Goal: Find specific page/section: Find specific page/section

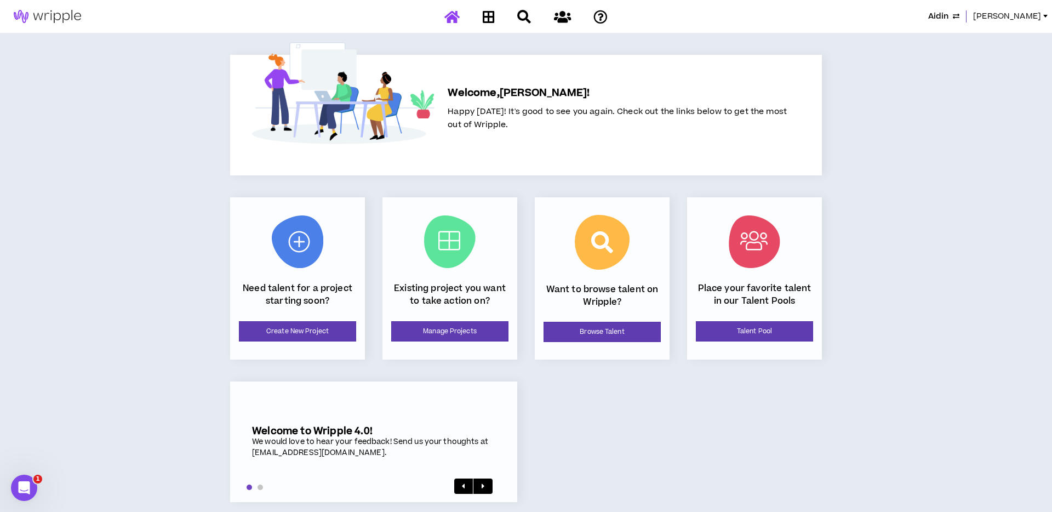
click at [1035, 15] on span "[PERSON_NAME]" at bounding box center [1007, 16] width 68 height 12
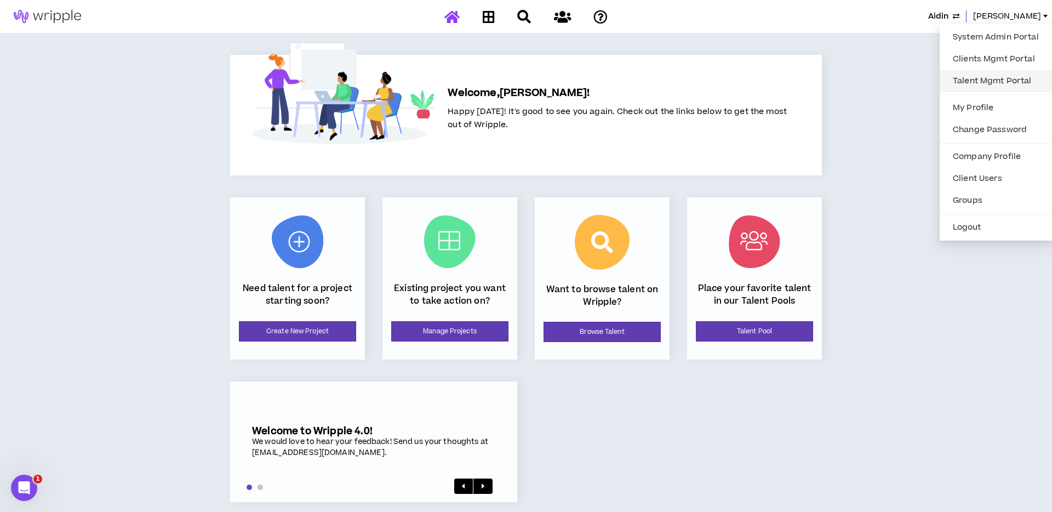
click at [968, 80] on link "Talent Mgmt Portal" at bounding box center [995, 81] width 99 height 16
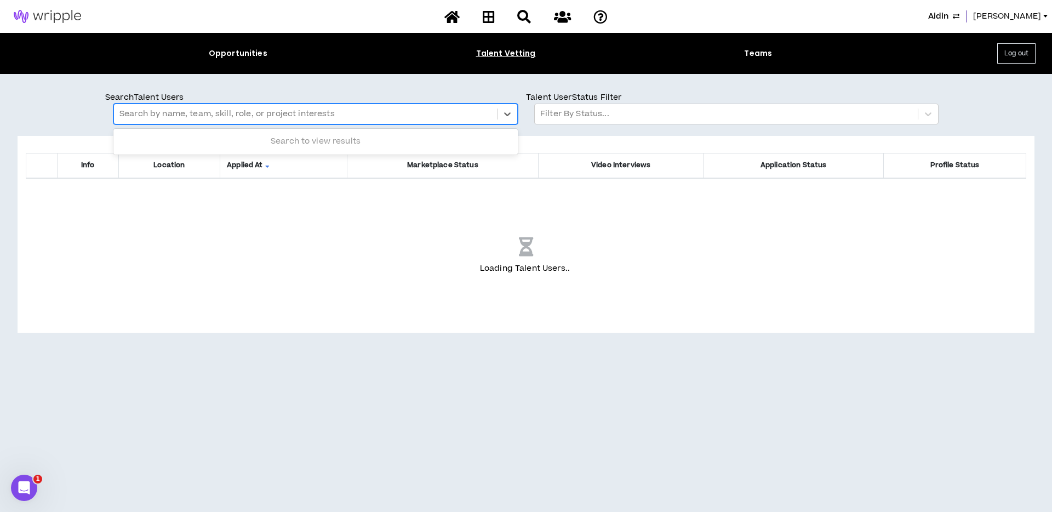
click at [225, 113] on div at bounding box center [305, 114] width 372 height 14
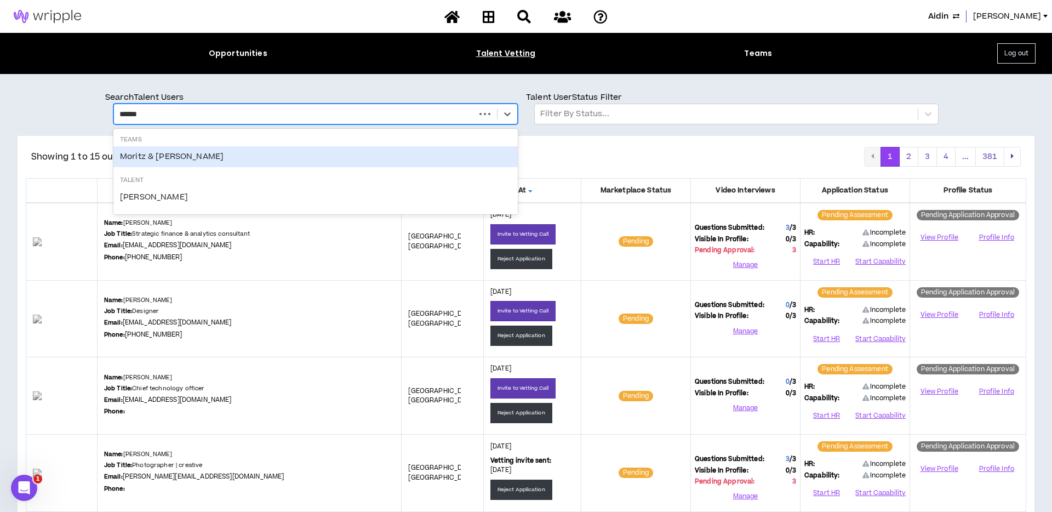
type input "******"
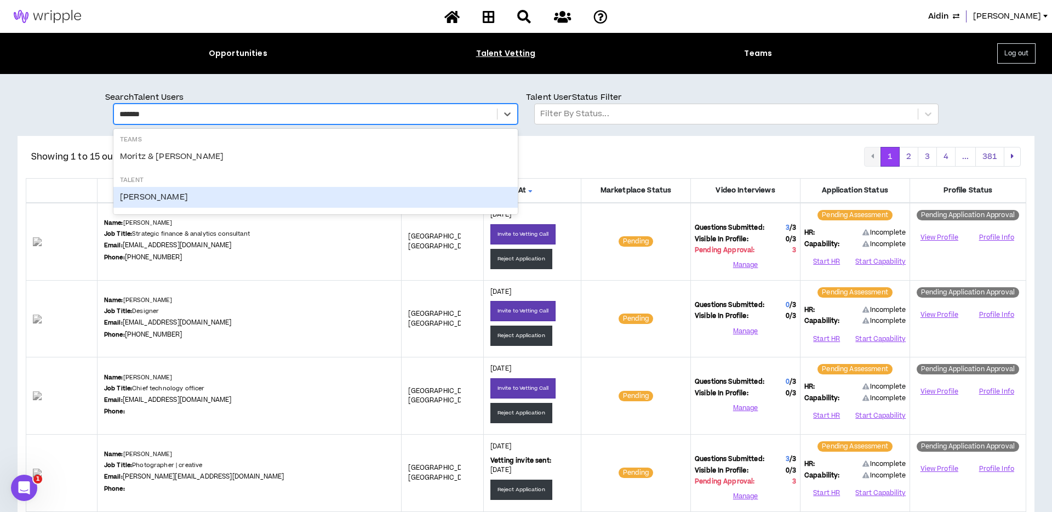
click at [201, 195] on div "Moritz Bosselmann" at bounding box center [315, 197] width 404 height 21
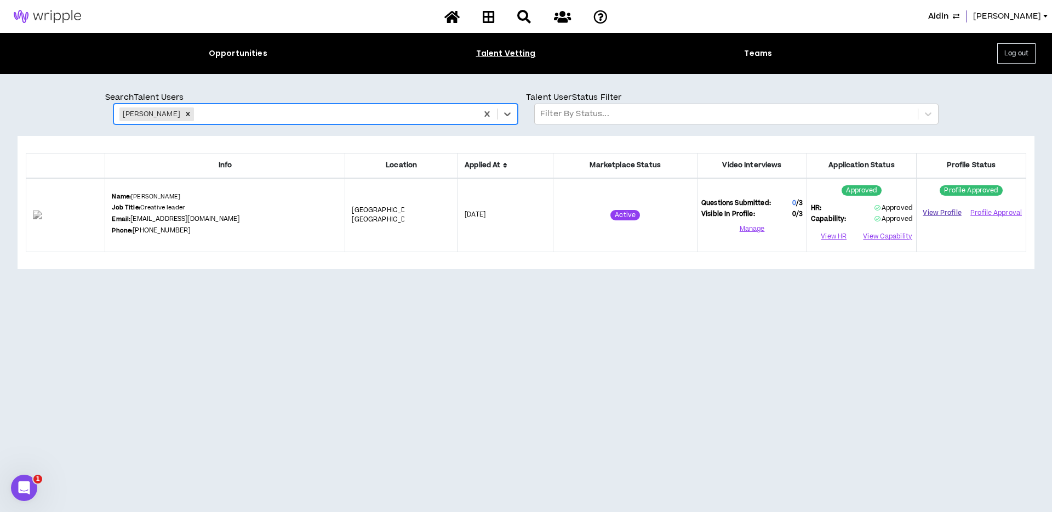
click at [949, 214] on link "View Profile" at bounding box center [942, 212] width 43 height 19
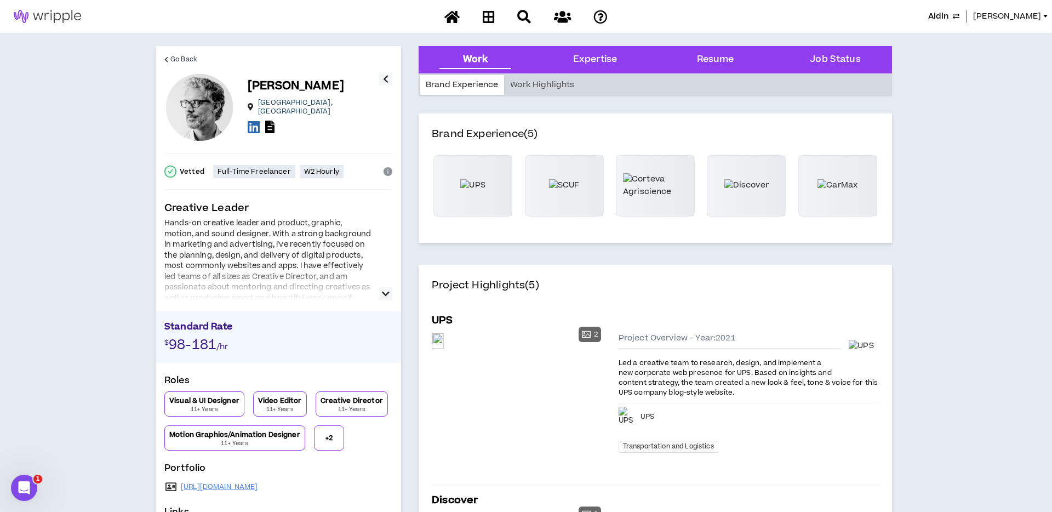
click at [207, 100] on div at bounding box center [199, 107] width 70 height 70
click at [1027, 15] on span "[PERSON_NAME]" at bounding box center [1007, 16] width 68 height 12
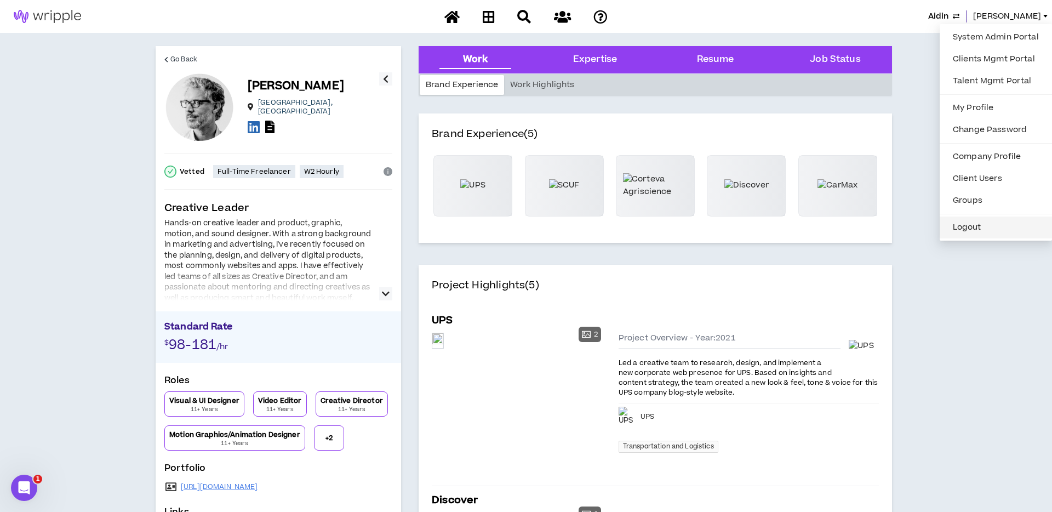
drag, startPoint x: 959, startPoint y: 229, endPoint x: 964, endPoint y: 186, distance: 43.6
click at [959, 229] on button "Logout" at bounding box center [995, 227] width 99 height 16
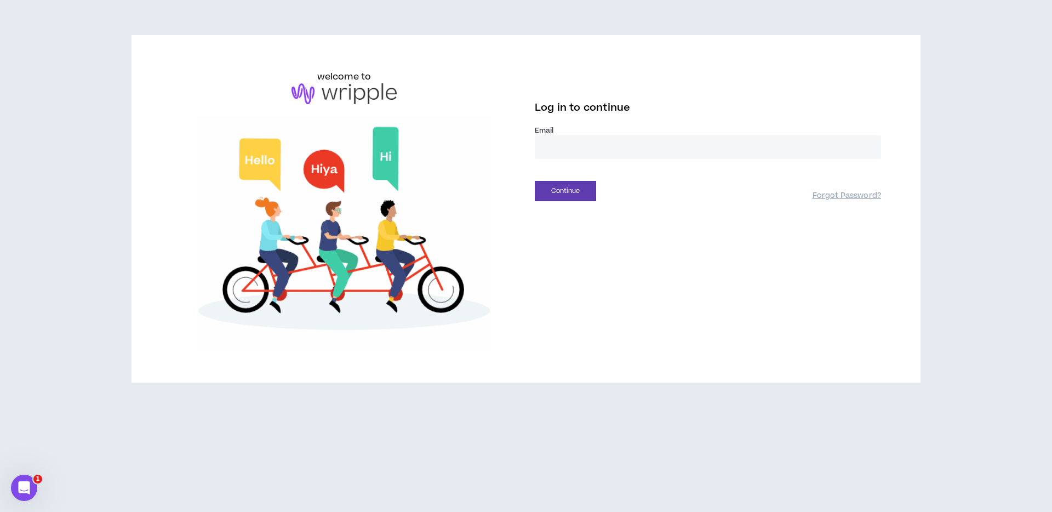
click at [586, 151] on input "email" at bounding box center [708, 147] width 346 height 24
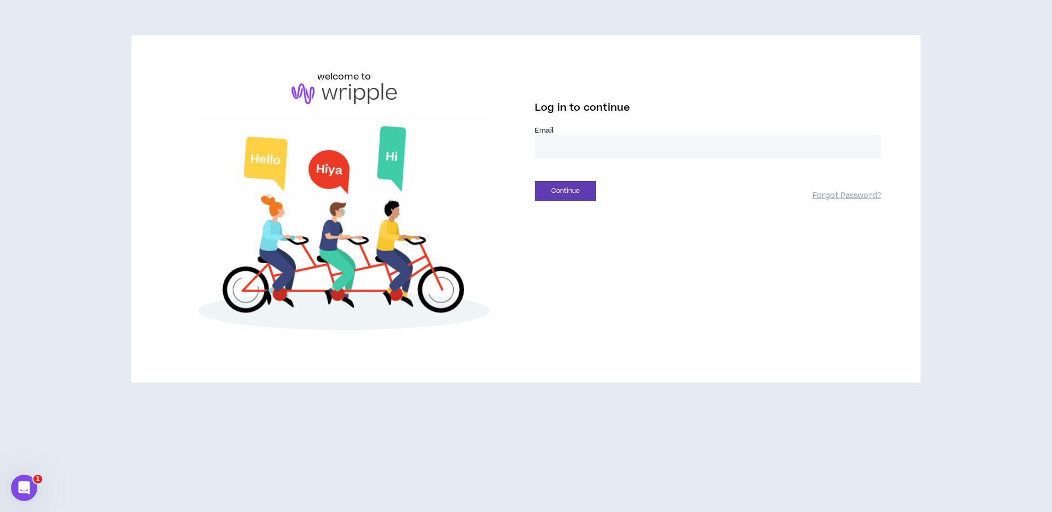
type input "**********"
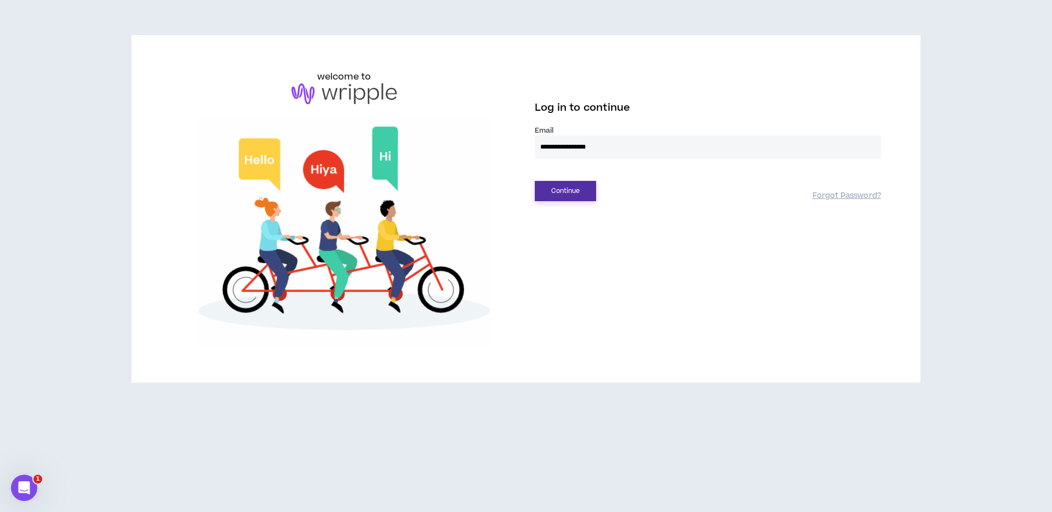
click at [575, 191] on button "Continue" at bounding box center [565, 191] width 61 height 20
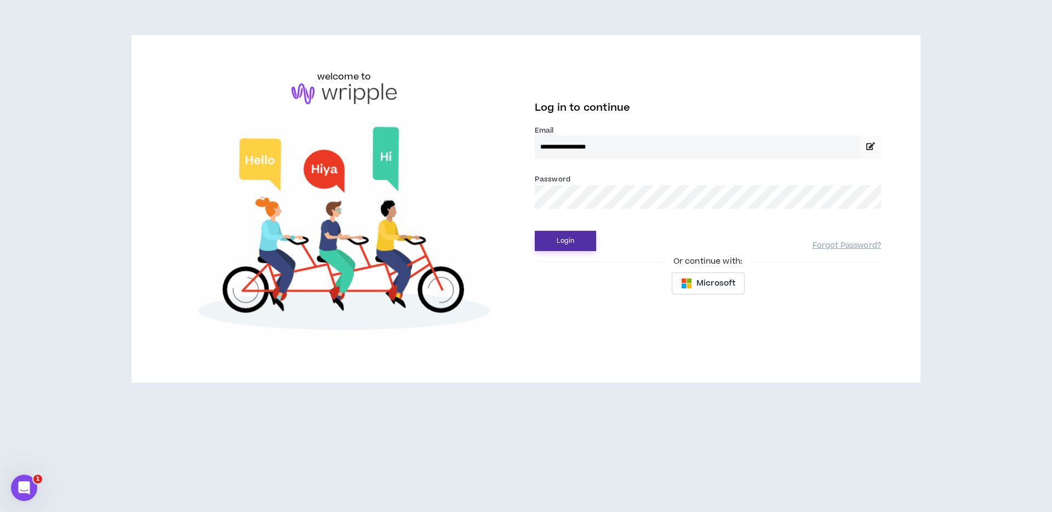
click at [574, 241] on button "Login" at bounding box center [565, 241] width 61 height 20
